Goal: Task Accomplishment & Management: Manage account settings

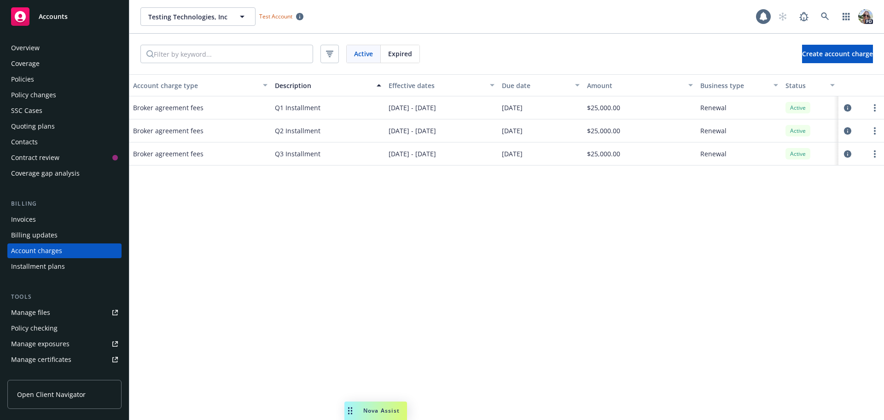
scroll to position [26, 0]
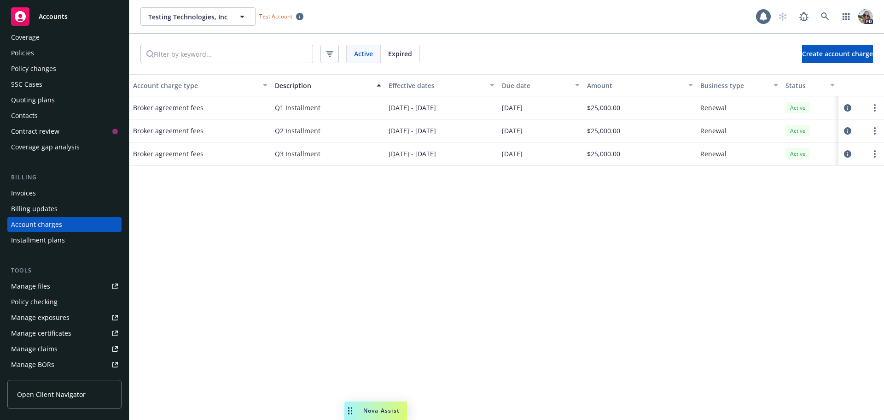
click at [225, 384] on div "Account charge type Description Effective dates Due date Amount Business type S…" at bounding box center [506, 246] width 755 height 345
